Goal: Information Seeking & Learning: Learn about a topic

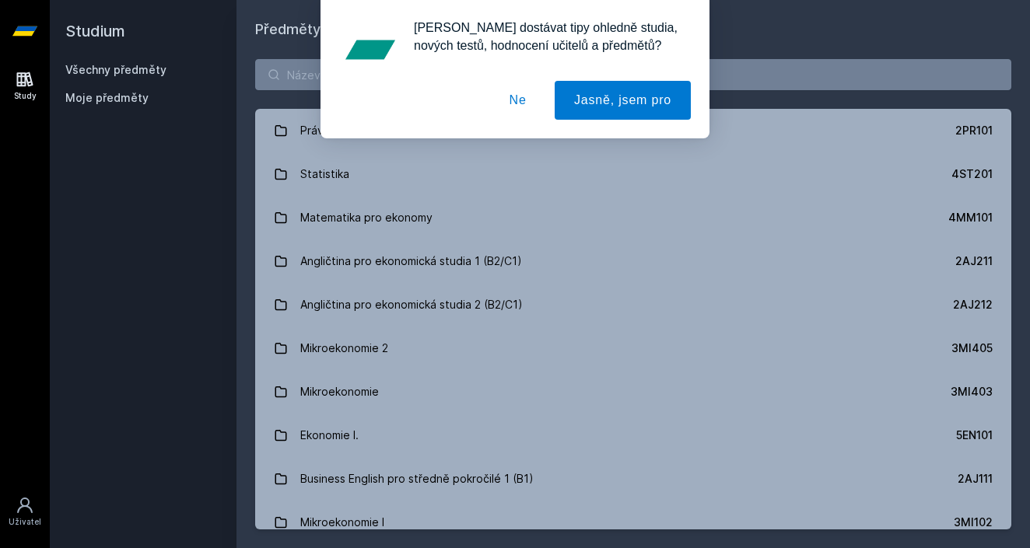
click at [508, 97] on button "Ne" at bounding box center [518, 100] width 56 height 39
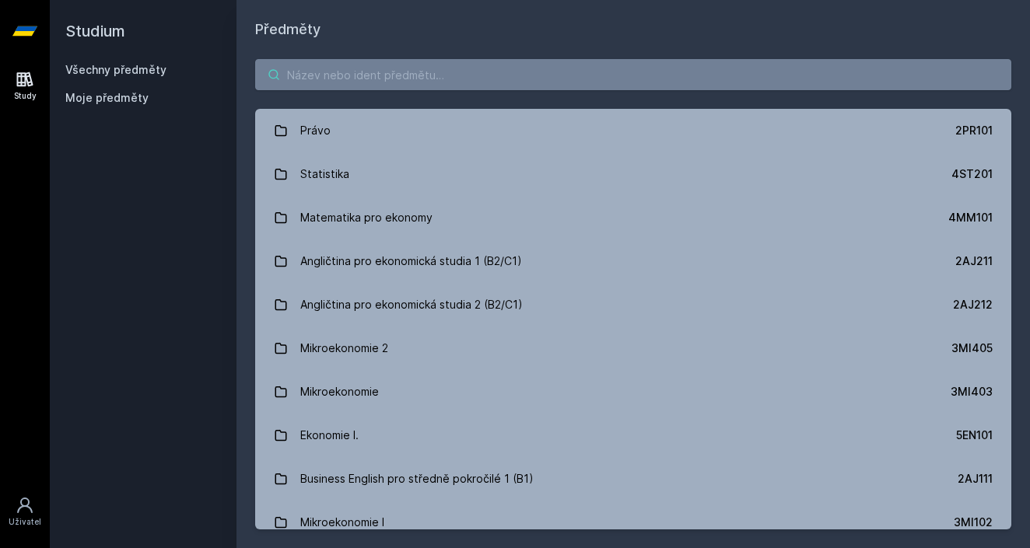
click at [403, 82] on input "search" at bounding box center [633, 74] width 756 height 31
paste input "4ST319"
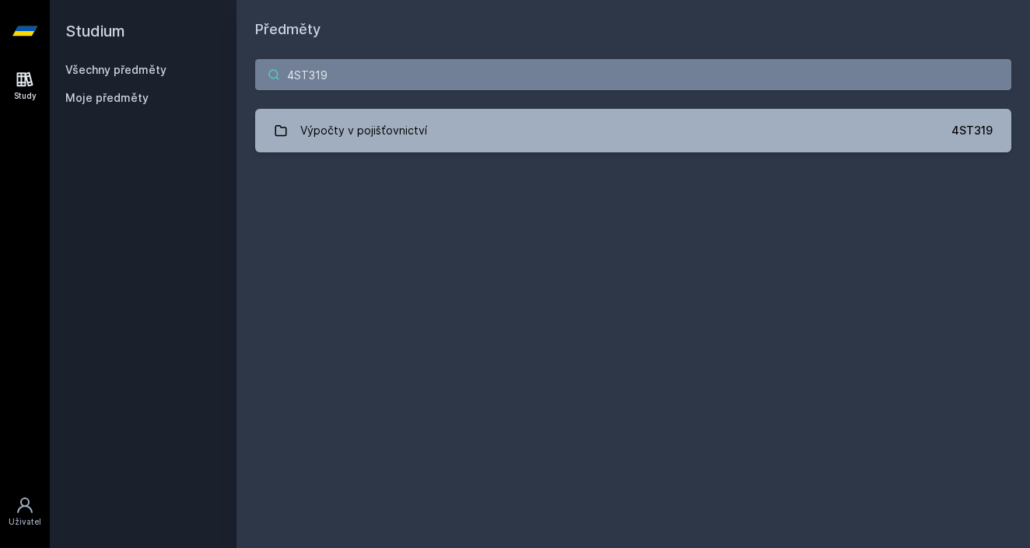
type input "4ST319"
click at [409, 103] on div "4ST319 Výpočty v pojišťovnictví 4ST319 Jejda, něco se pokazilo." at bounding box center [632, 105] width 793 height 131
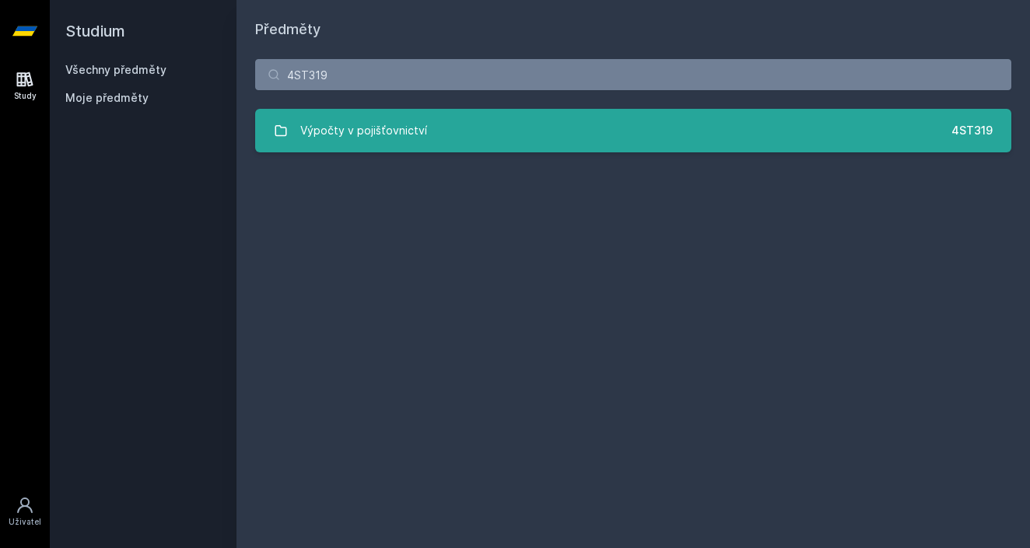
click at [403, 124] on div "Výpočty v pojišťovnictví" at bounding box center [363, 130] width 127 height 31
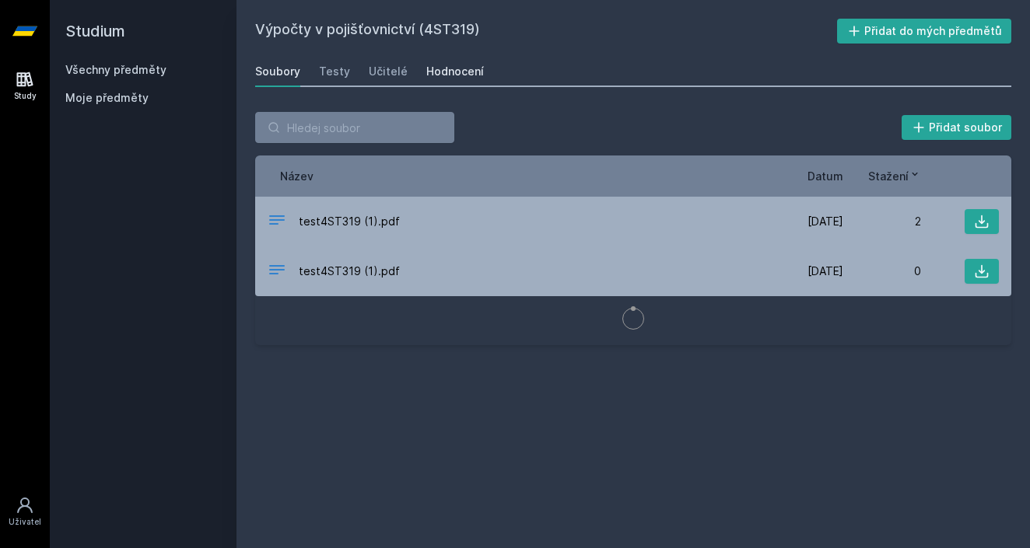
click at [428, 69] on div "Hodnocení" at bounding box center [455, 72] width 58 height 16
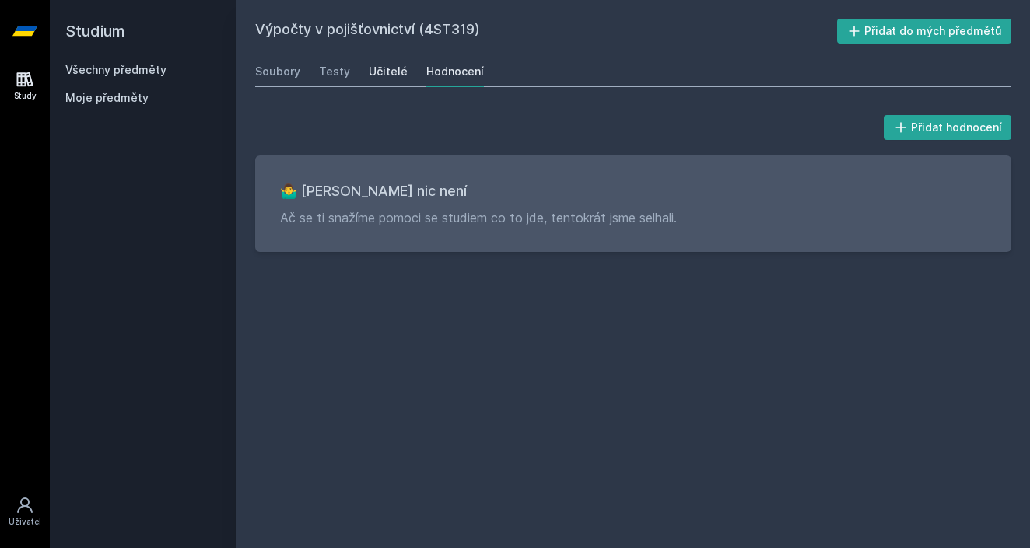
click at [392, 67] on div "Učitelé" at bounding box center [388, 72] width 39 height 16
click at [326, 73] on div "Testy" at bounding box center [334, 72] width 31 height 16
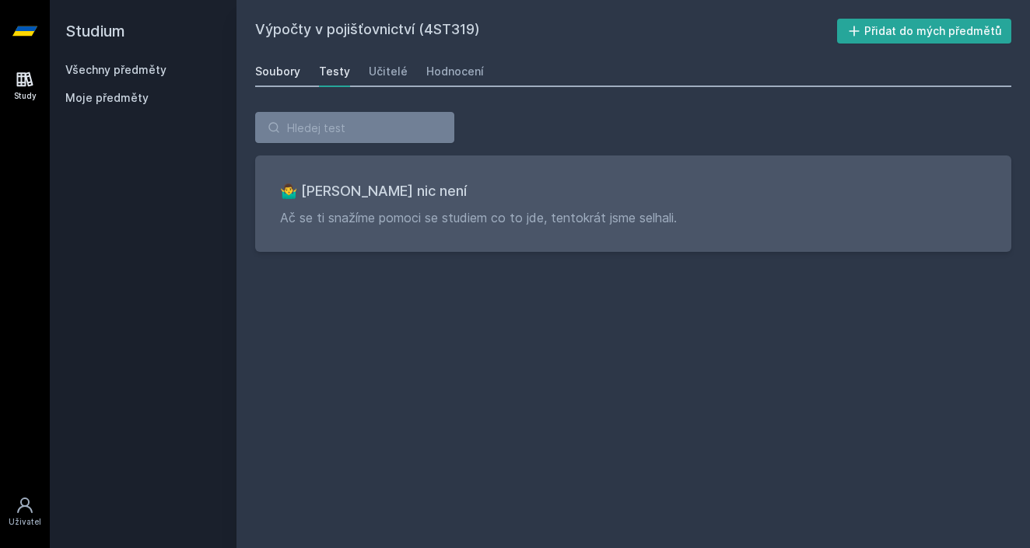
click at [285, 74] on div "Soubory" at bounding box center [277, 72] width 45 height 16
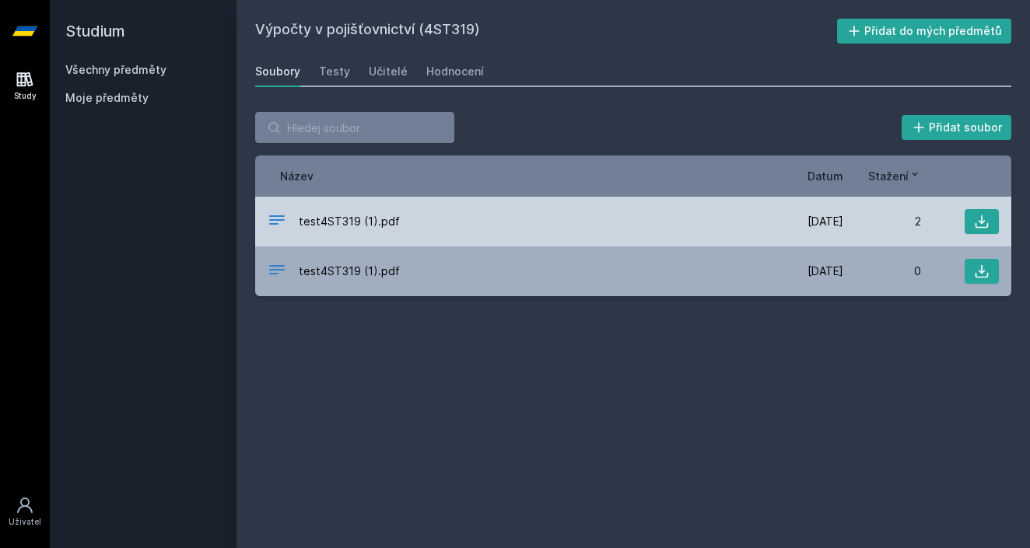
click at [341, 221] on span "test4ST319 (1).pdf" at bounding box center [349, 222] width 101 height 16
click at [975, 226] on icon at bounding box center [981, 221] width 13 height 13
